Goal: Information Seeking & Learning: Compare options

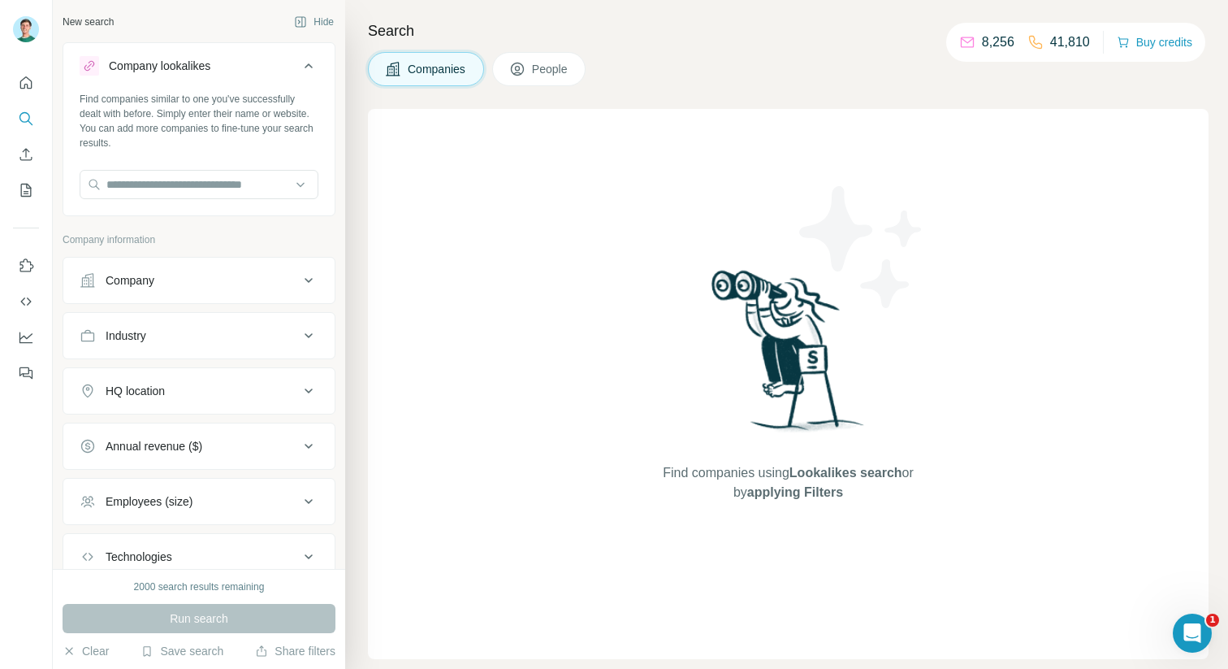
click at [304, 79] on button "Company lookalikes" at bounding box center [198, 68] width 271 height 45
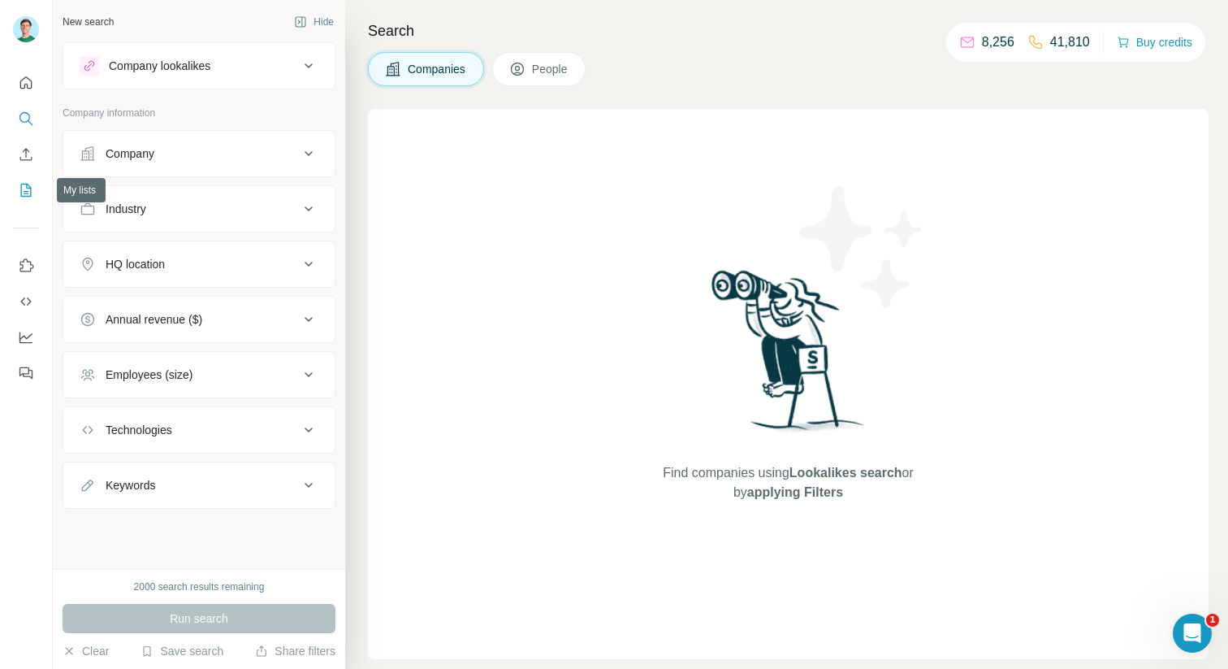
click at [35, 198] on button "My lists" at bounding box center [26, 189] width 26 height 29
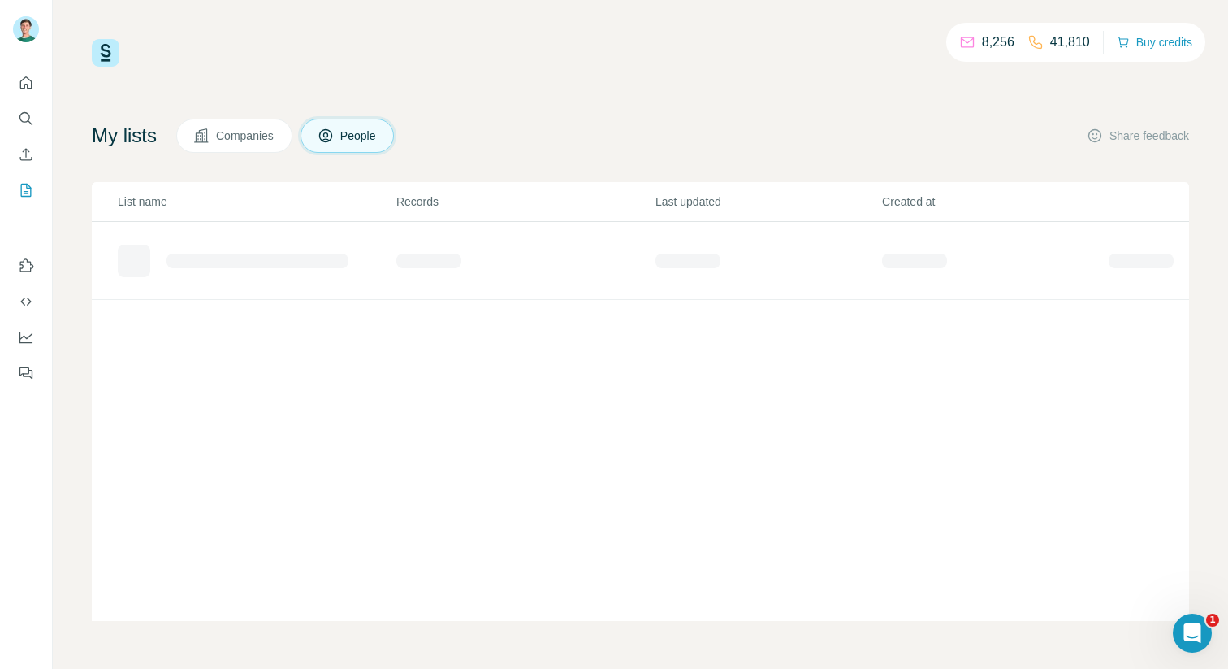
click at [210, 138] on icon at bounding box center [201, 136] width 16 height 16
click at [175, 257] on div "Added from ICP Finder" at bounding box center [218, 254] width 116 height 16
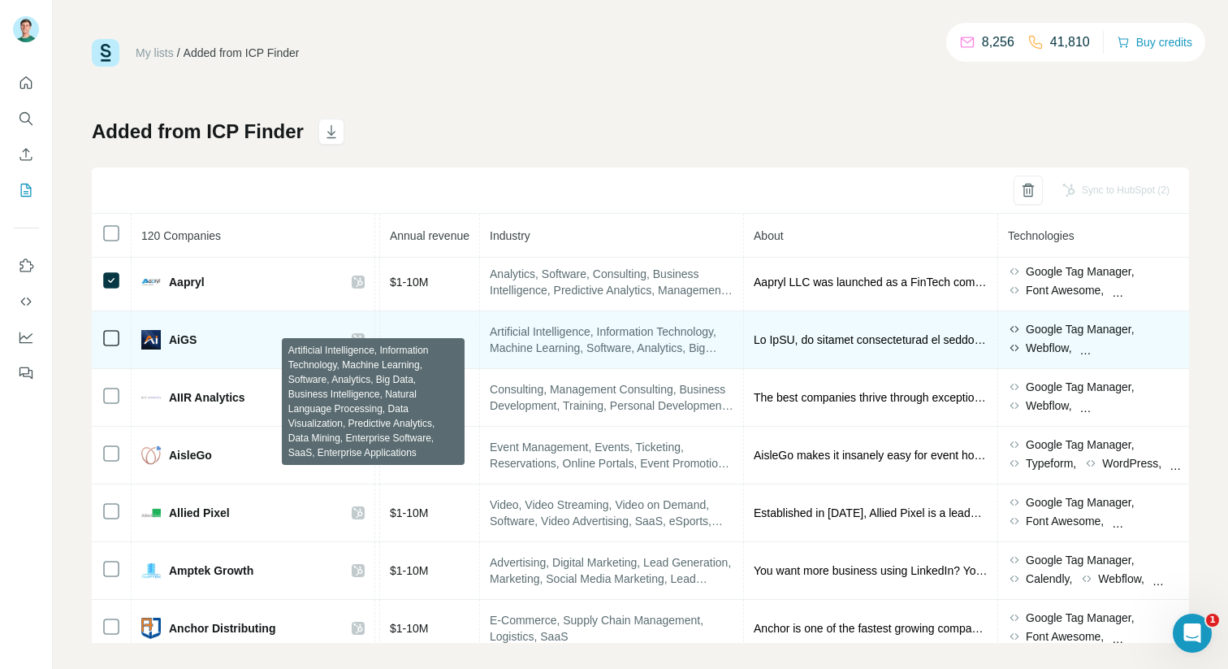
scroll to position [0, 672]
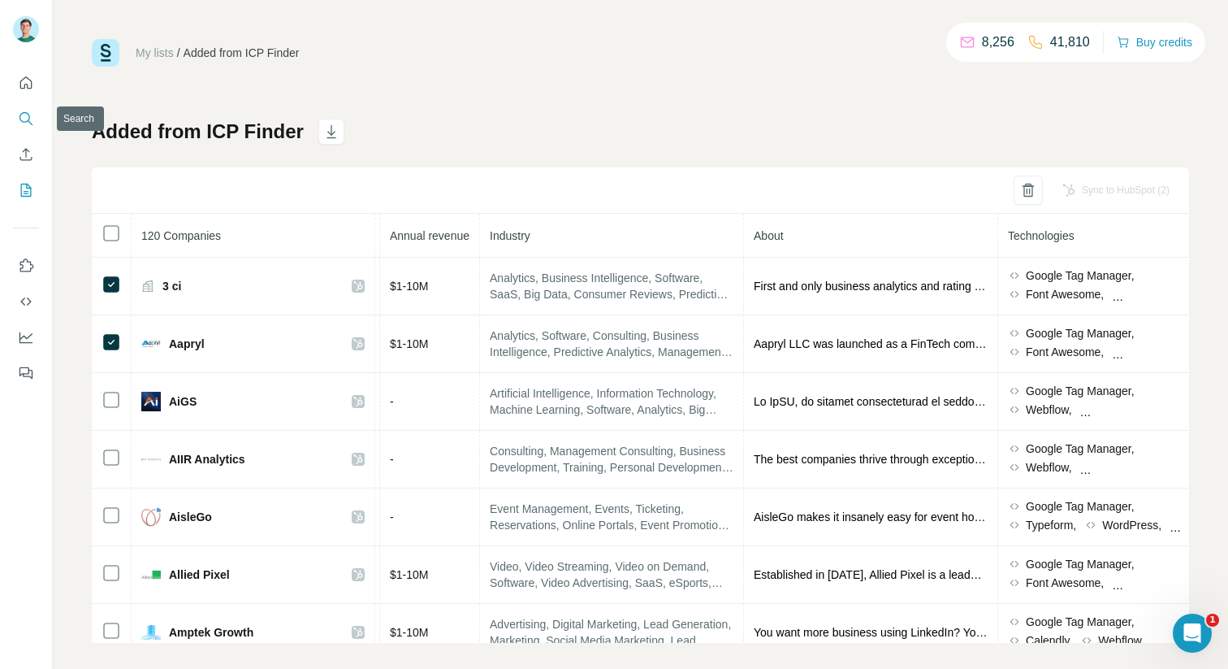
click at [14, 85] on button "Quick start" at bounding box center [26, 82] width 26 height 29
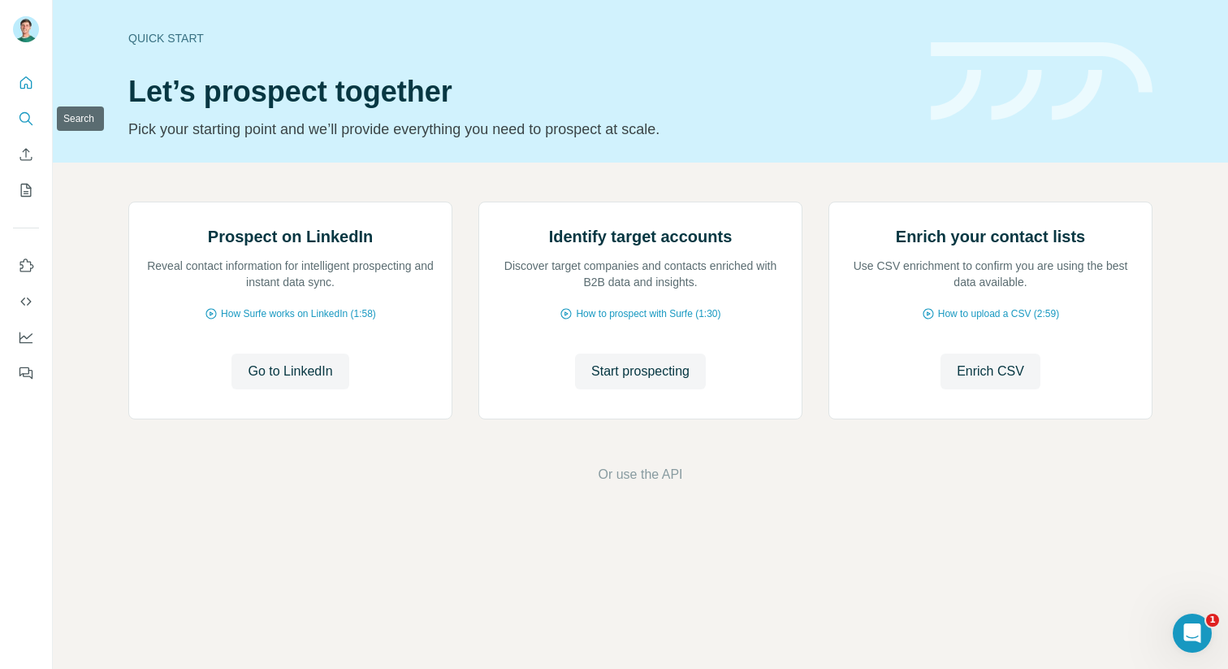
click at [29, 110] on icon "Search" at bounding box center [26, 118] width 16 height 16
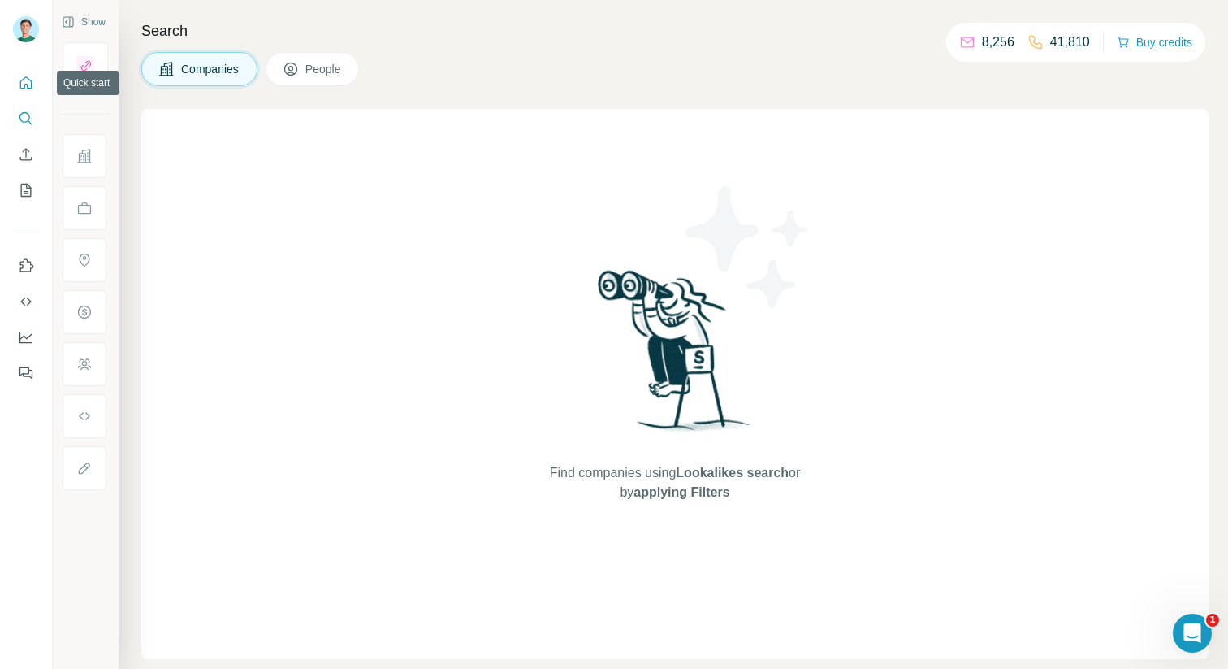
click at [34, 68] on button "Quick start" at bounding box center [26, 82] width 26 height 29
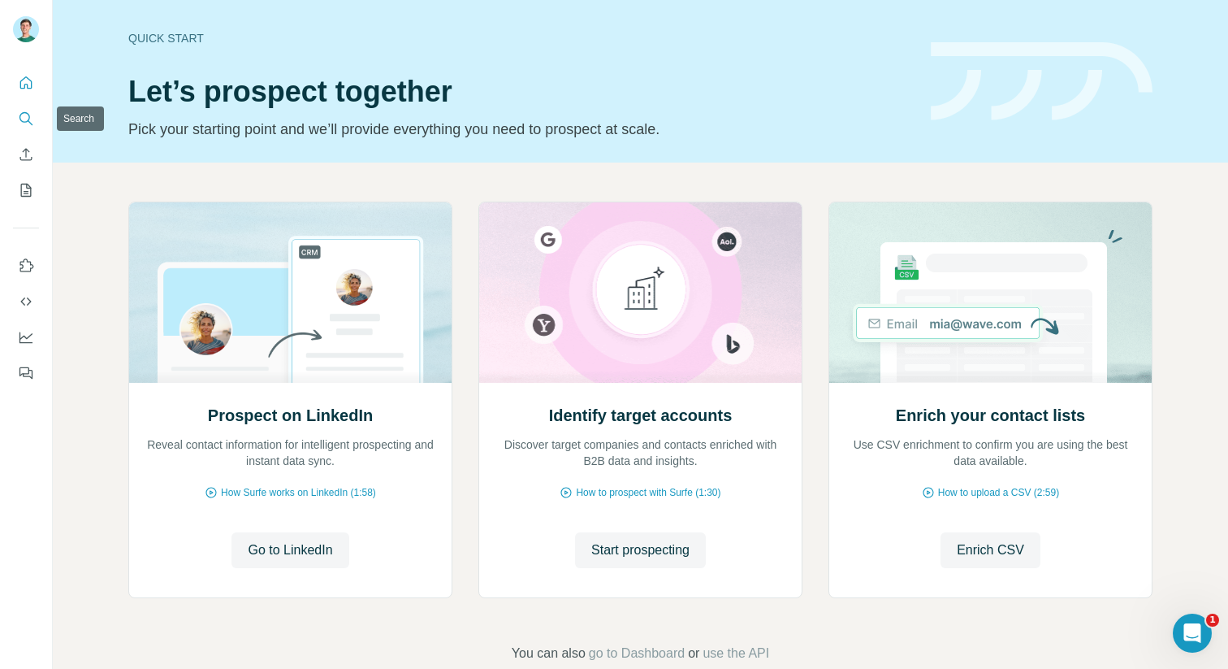
click at [20, 115] on icon "Search" at bounding box center [24, 117] width 11 height 11
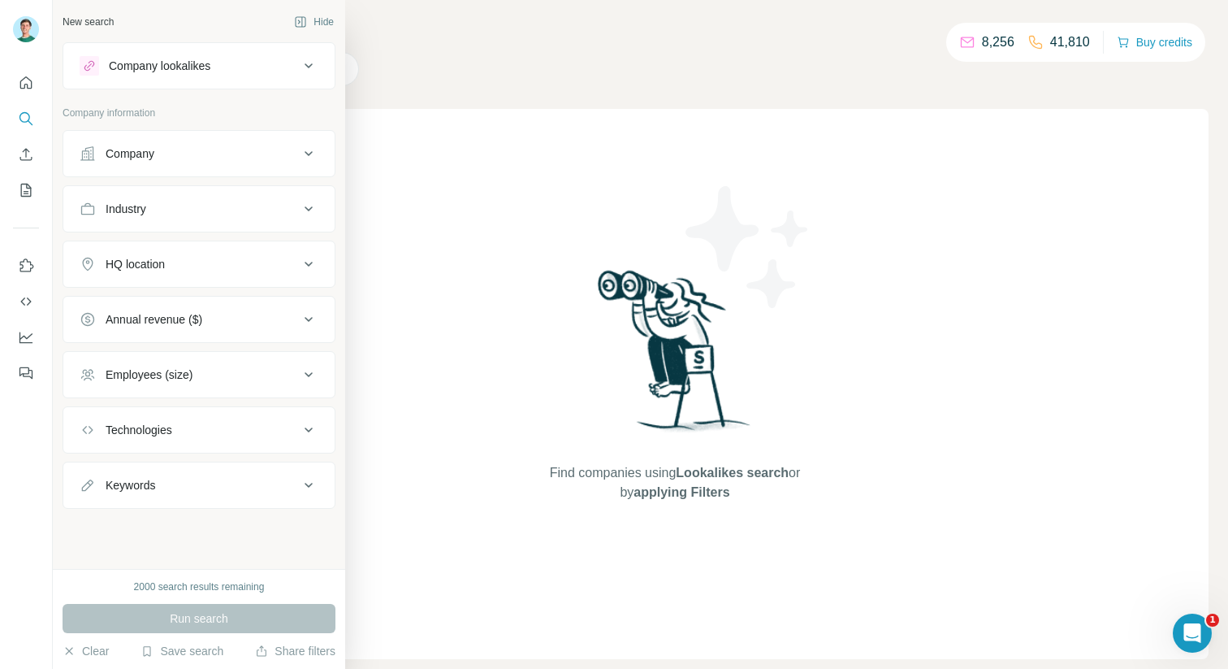
click at [297, 75] on div "Company lookalikes" at bounding box center [189, 65] width 219 height 19
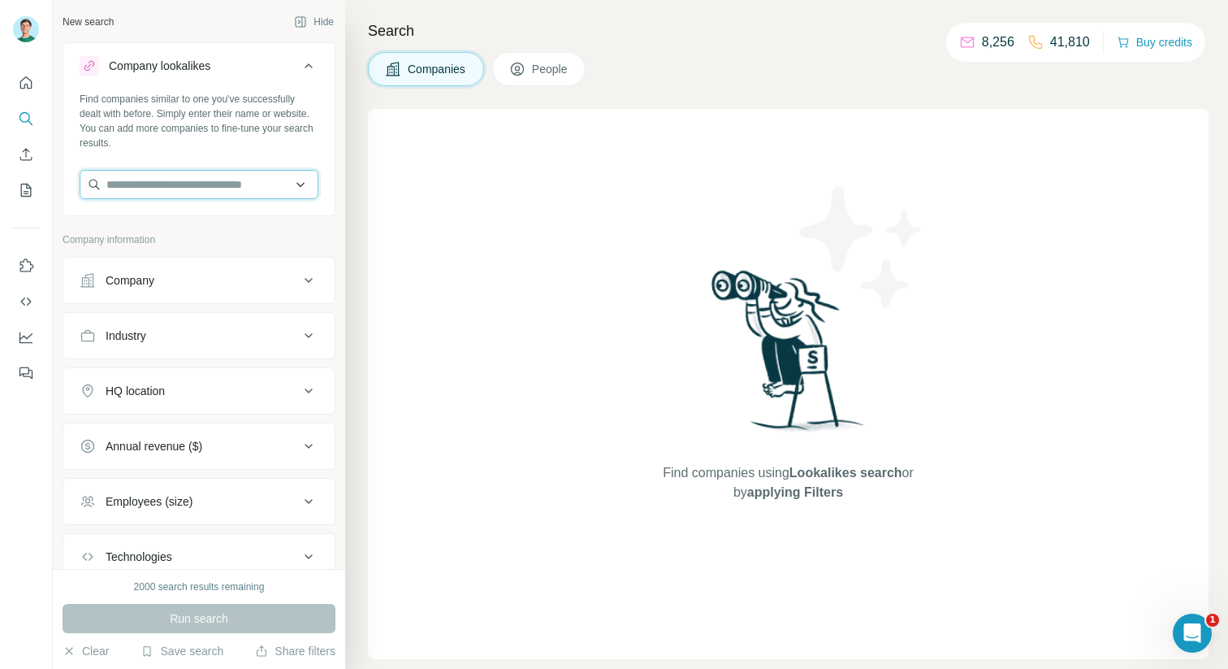
click at [189, 182] on input "text" at bounding box center [199, 184] width 239 height 29
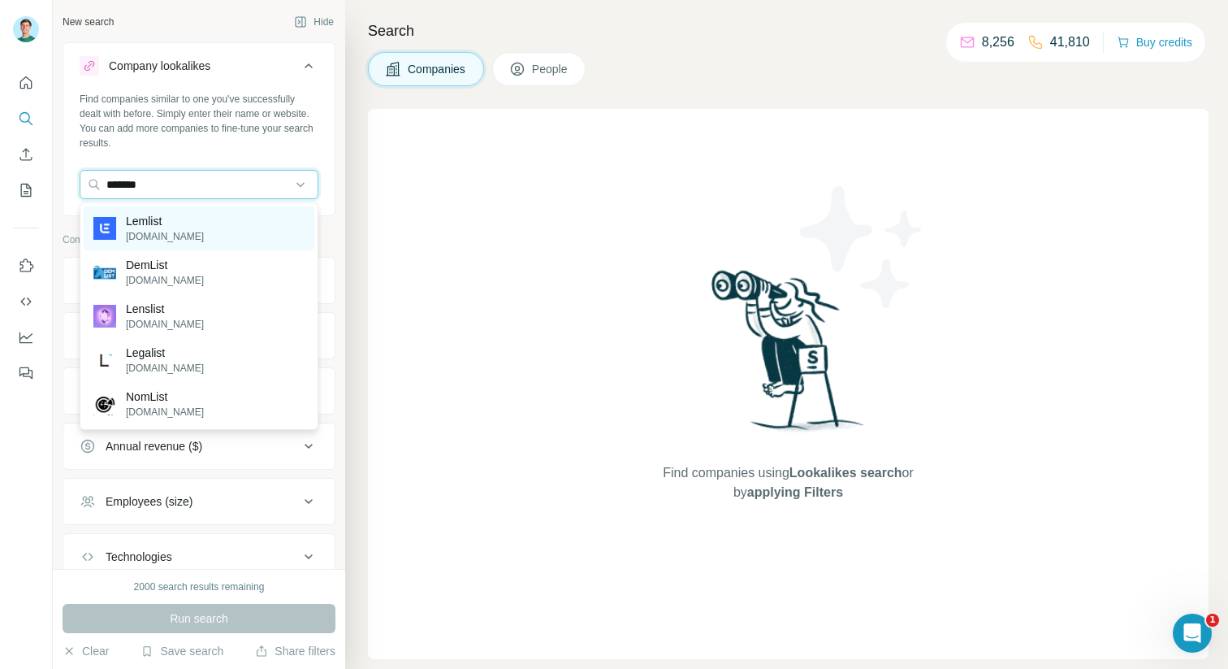
type input "*******"
click at [149, 223] on p "Lemlist" at bounding box center [165, 221] width 78 height 16
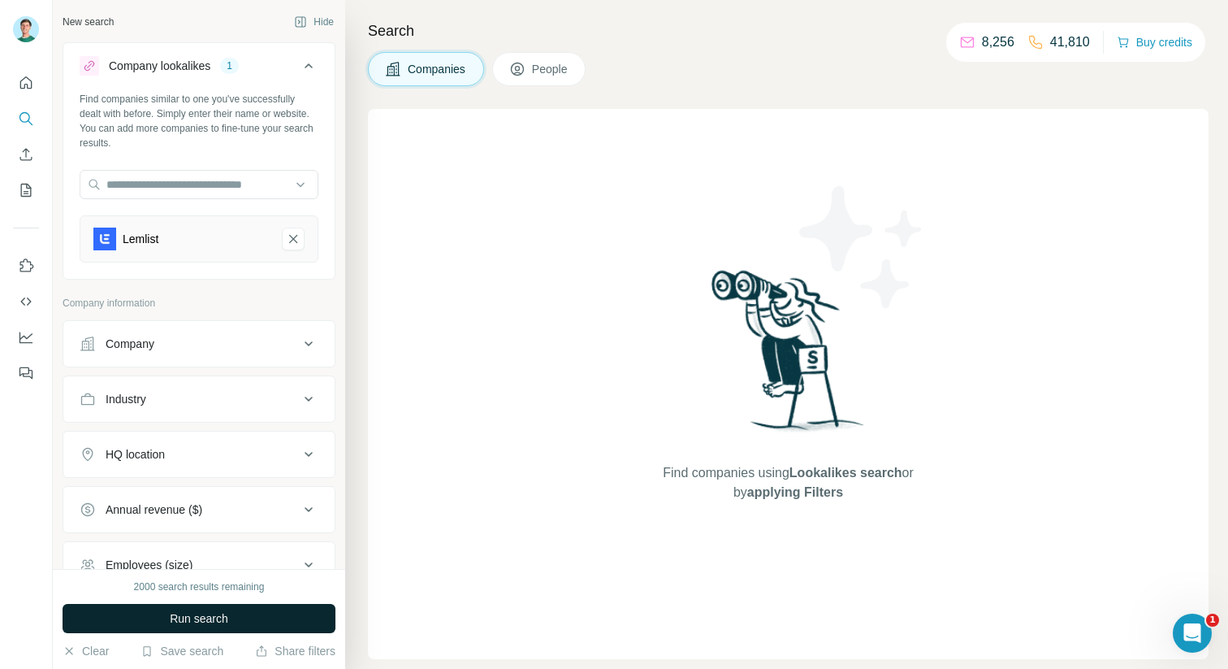
click at [197, 612] on span "Run search" at bounding box center [199, 618] width 58 height 16
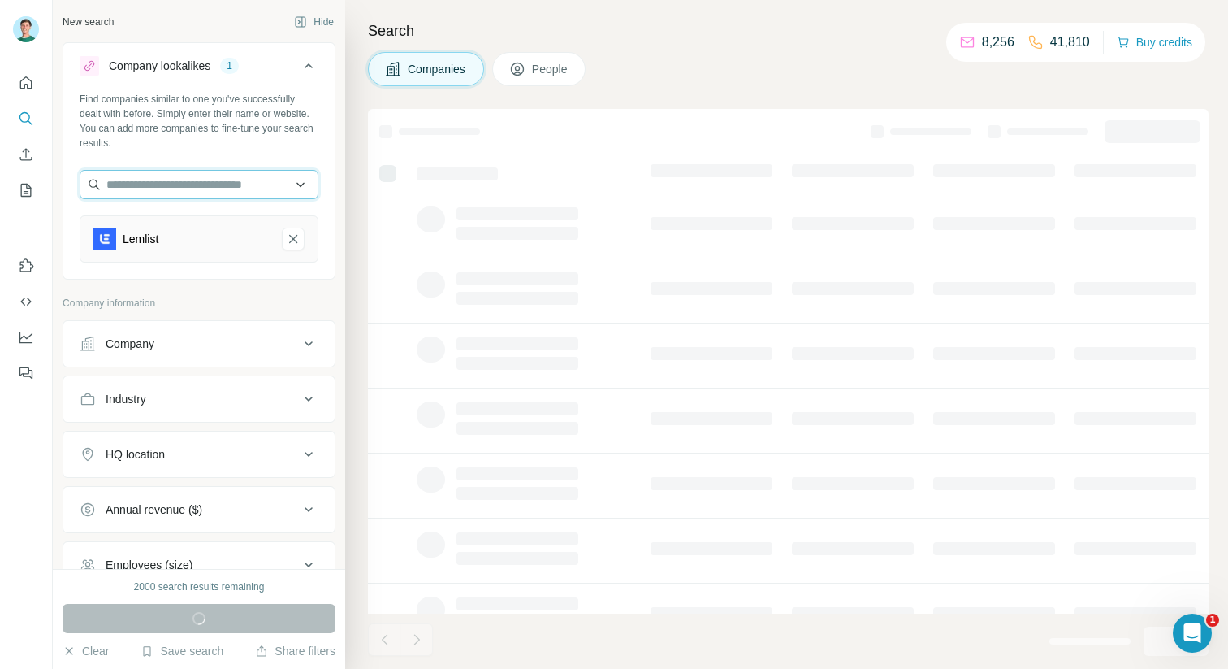
click at [165, 190] on input "text" at bounding box center [199, 184] width 239 height 29
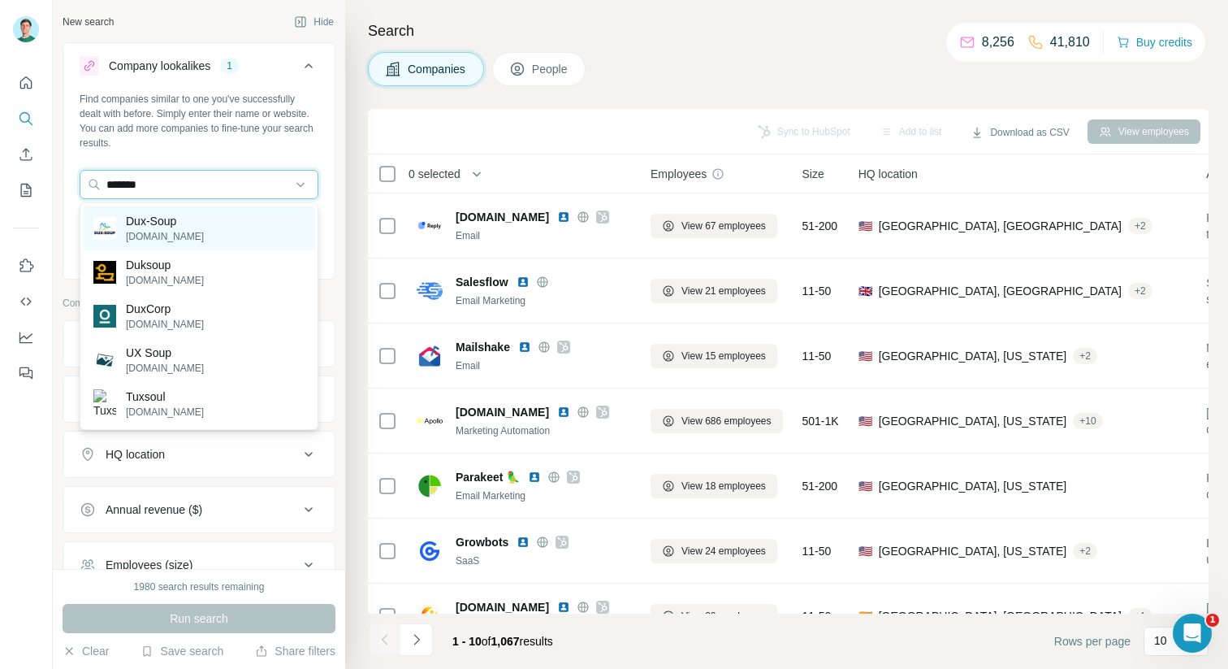
type input "*******"
click at [160, 211] on div "Dux-Soup [DOMAIN_NAME]" at bounding box center [199, 228] width 231 height 44
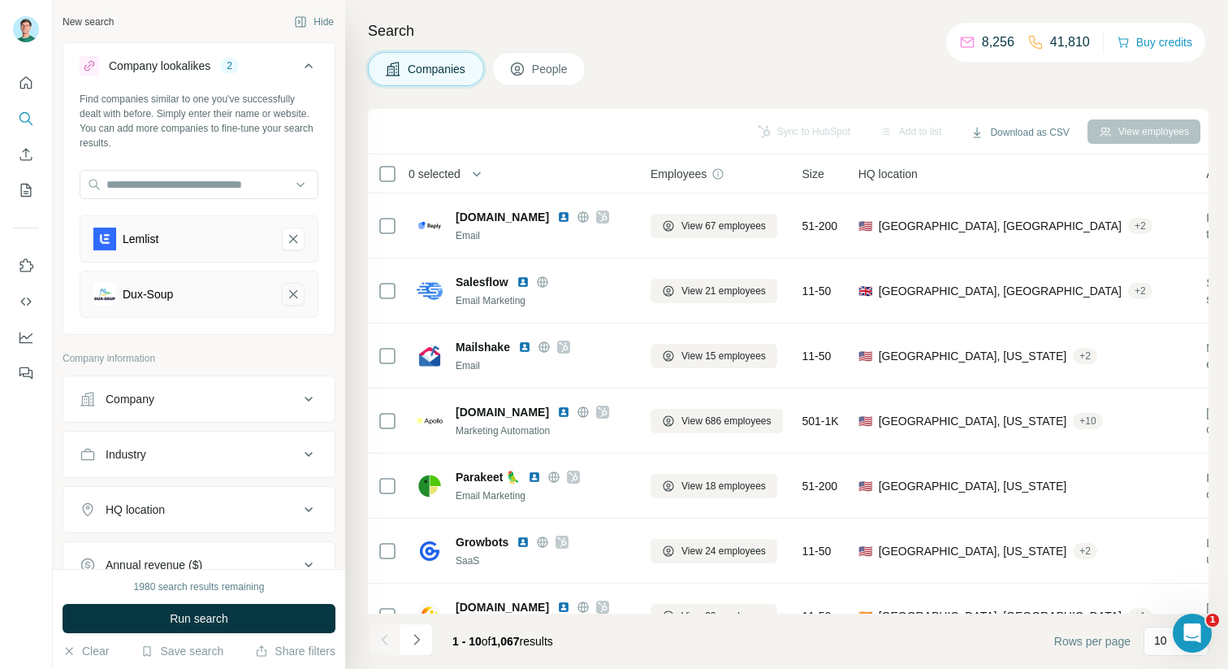
click at [292, 291] on icon "Dux-Soup-remove-button" at bounding box center [293, 294] width 15 height 16
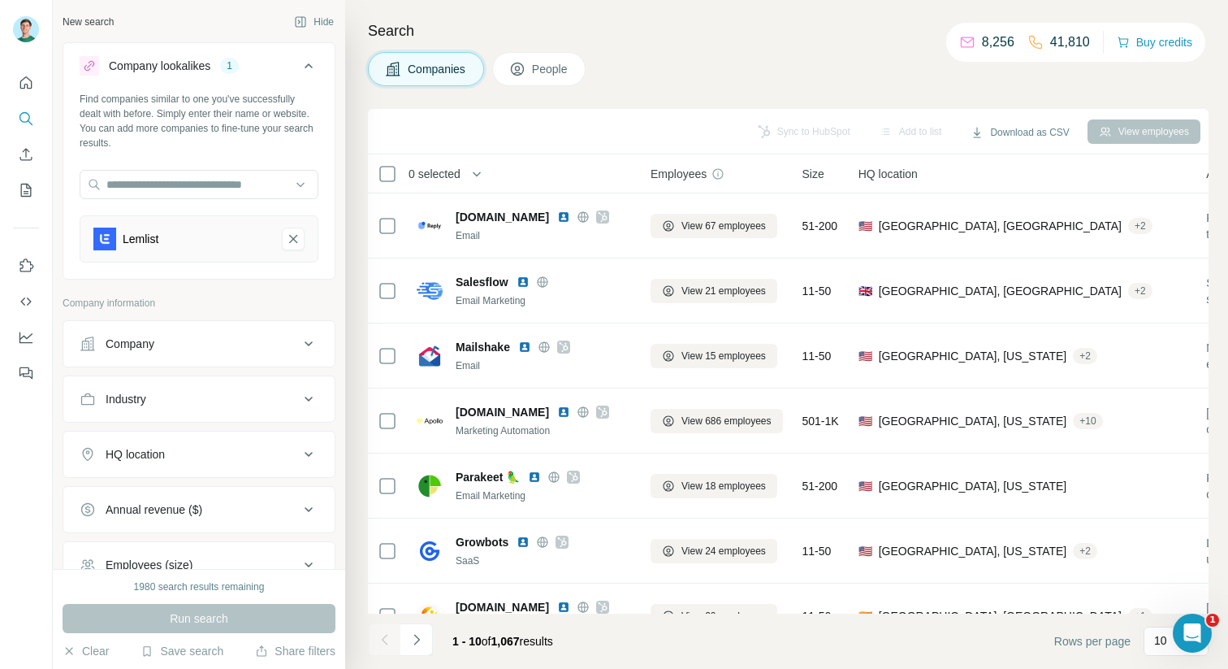
click at [150, 201] on div at bounding box center [199, 186] width 239 height 32
click at [136, 182] on input "text" at bounding box center [199, 184] width 239 height 29
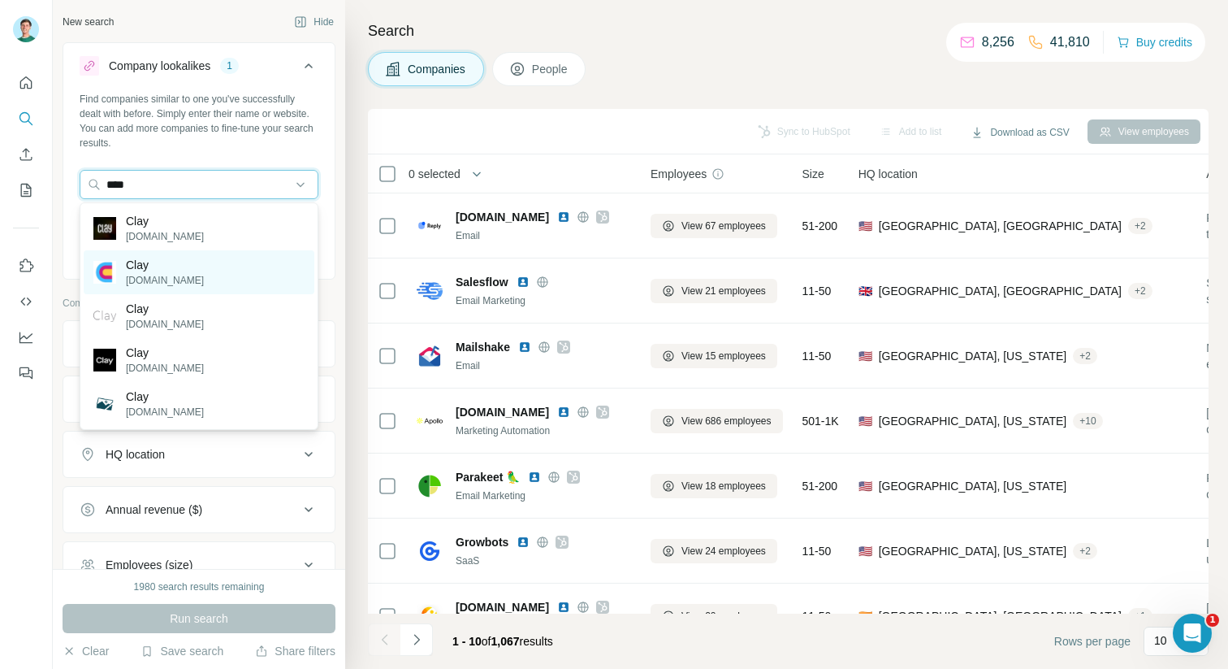
type input "****"
click at [168, 270] on div "Clay [DOMAIN_NAME]" at bounding box center [199, 272] width 231 height 44
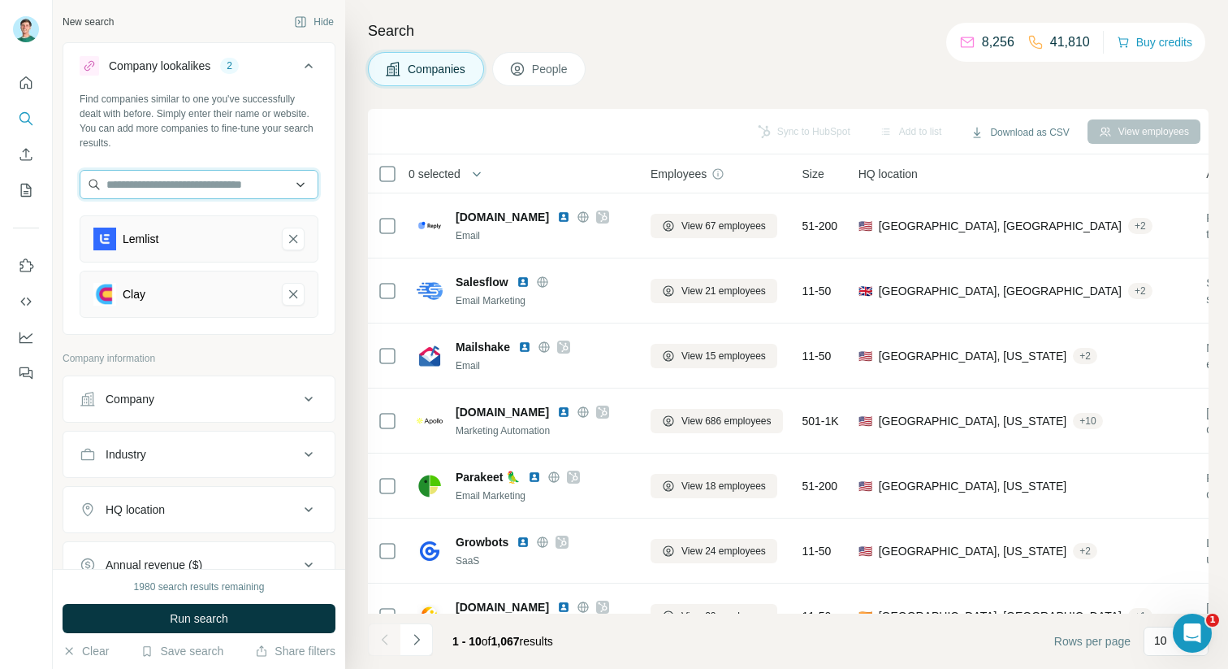
click at [140, 188] on input "text" at bounding box center [199, 184] width 239 height 29
type input "*"
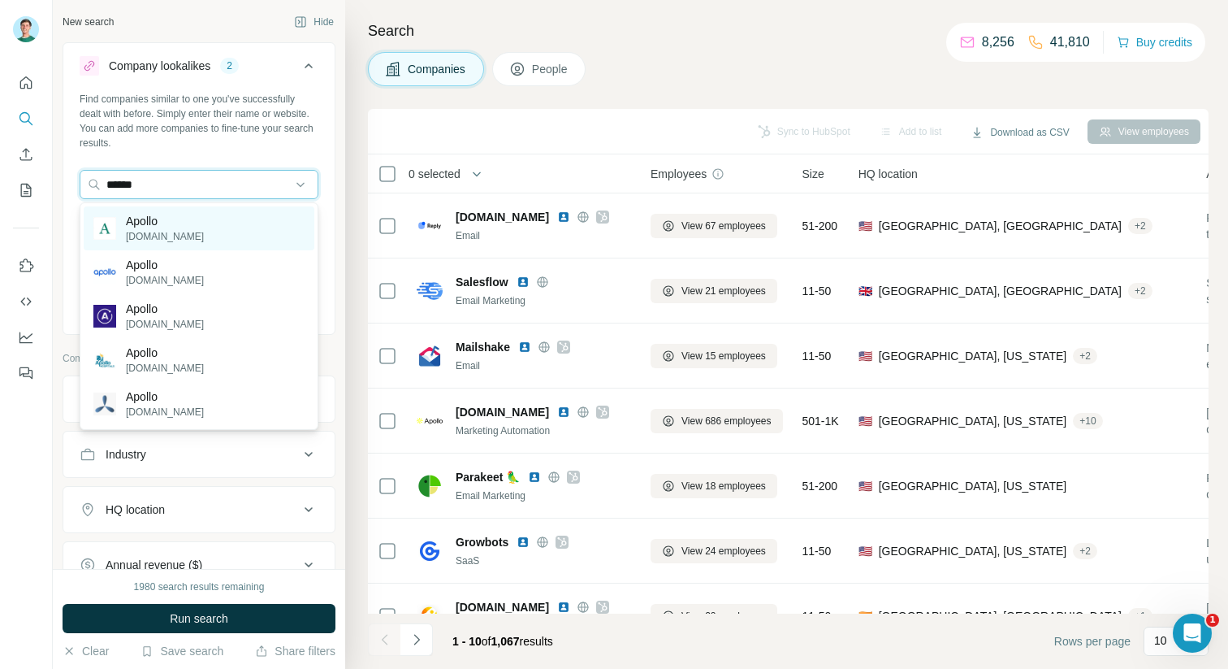
type input "******"
click at [162, 231] on p "[DOMAIN_NAME]" at bounding box center [165, 236] width 78 height 15
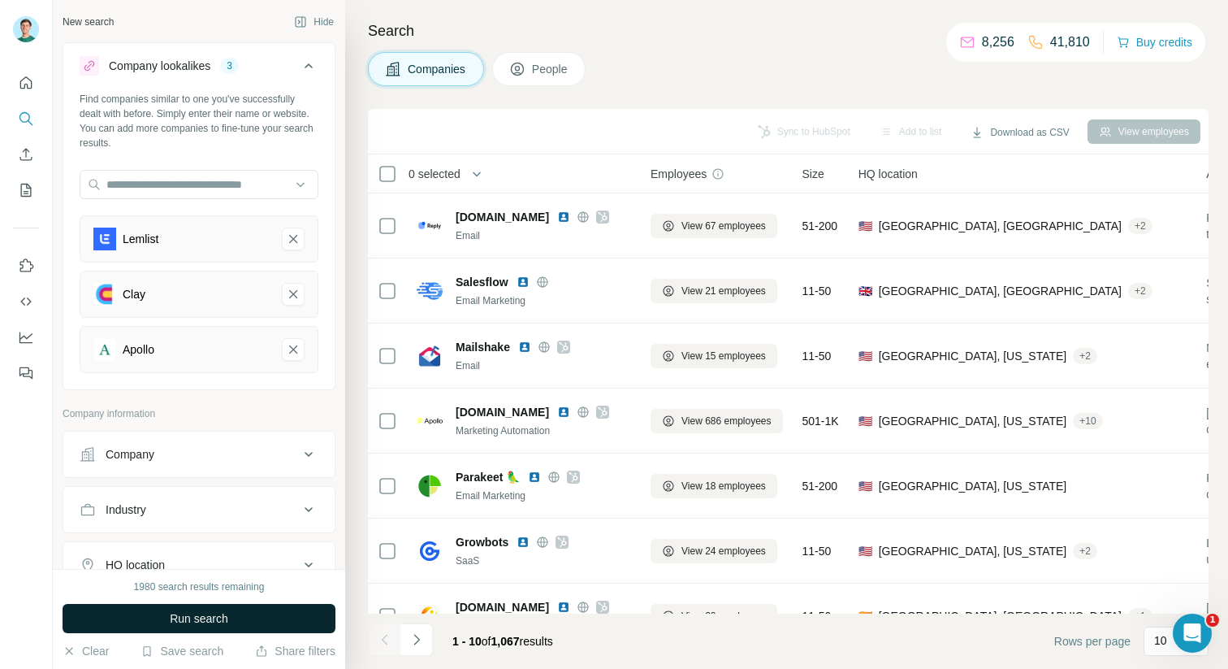
click at [201, 622] on span "Run search" at bounding box center [199, 618] width 58 height 16
